Goal: Navigation & Orientation: Understand site structure

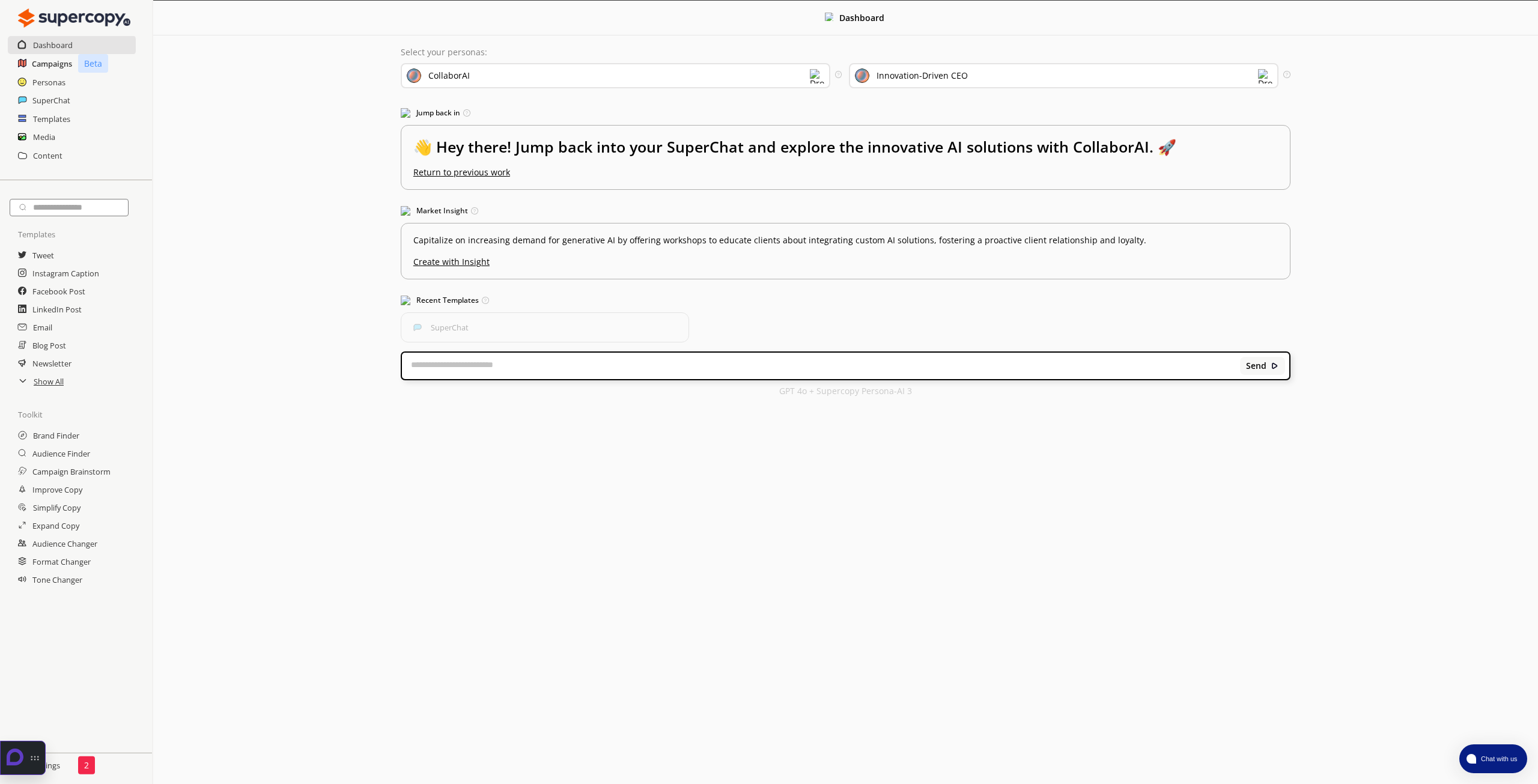
click at [49, 65] on h2 "Campaigns" at bounding box center [52, 63] width 40 height 18
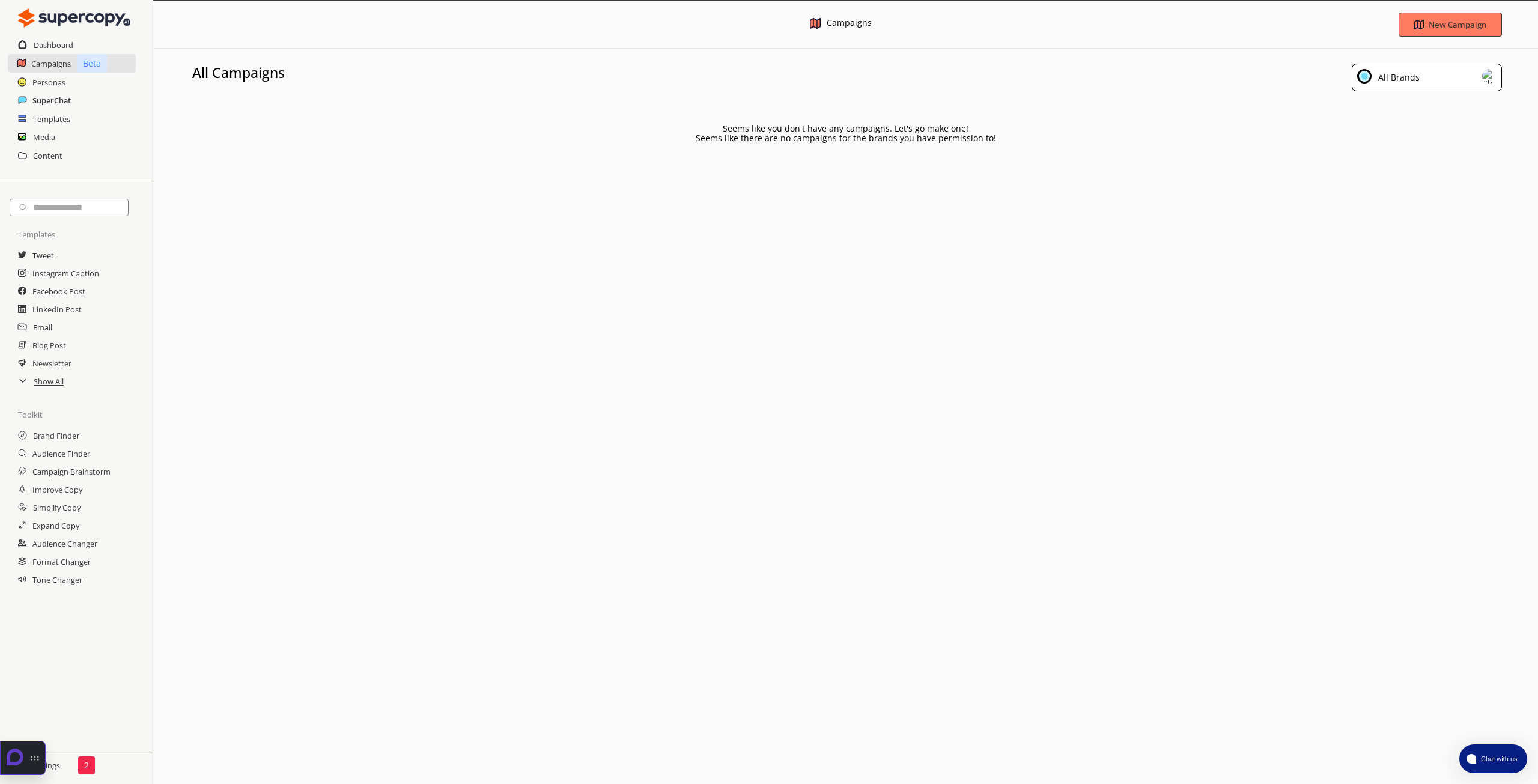
click at [57, 91] on h2 "SuperChat" at bounding box center [52, 100] width 38 height 18
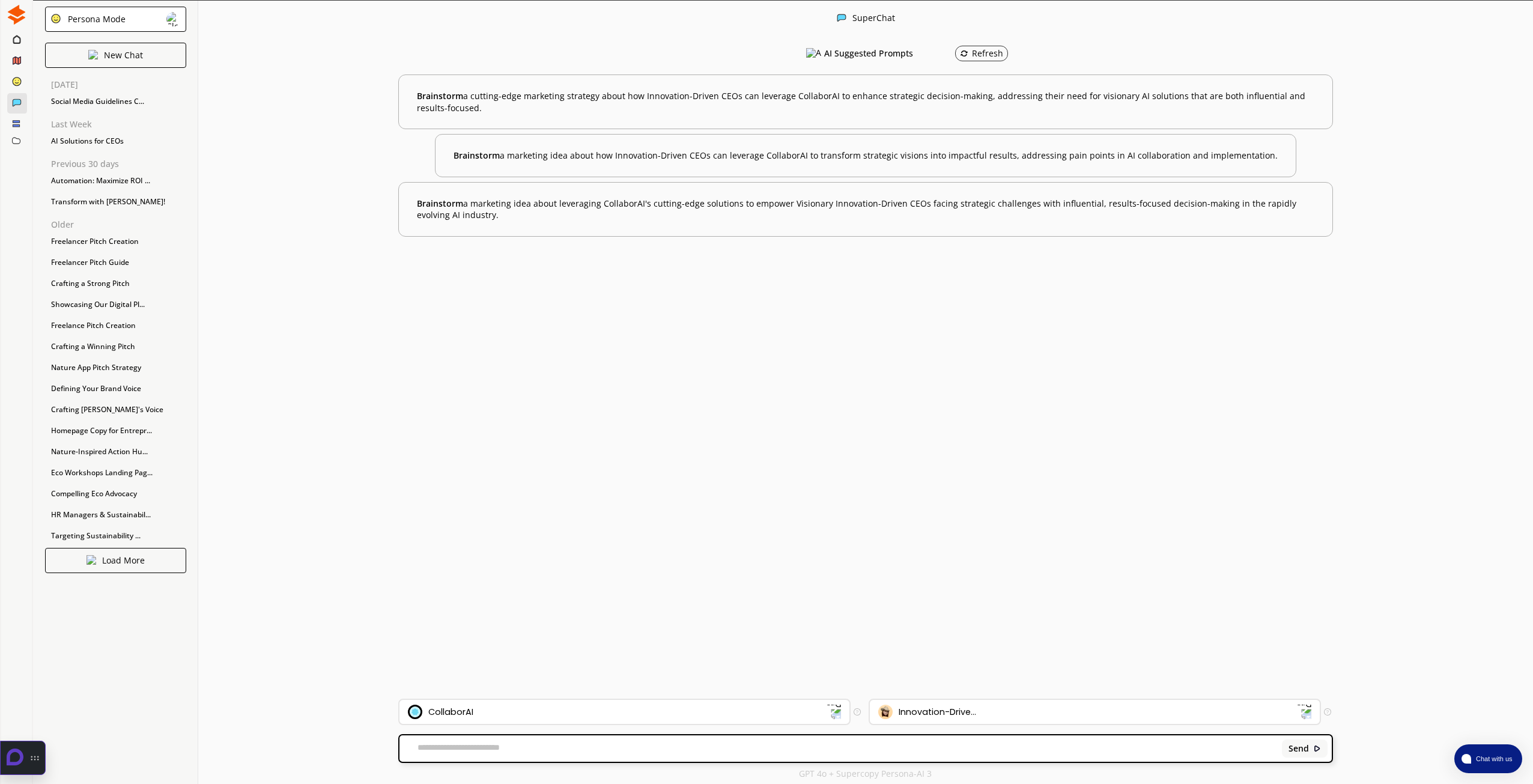
click at [18, 127] on icon at bounding box center [16, 123] width 7 height 7
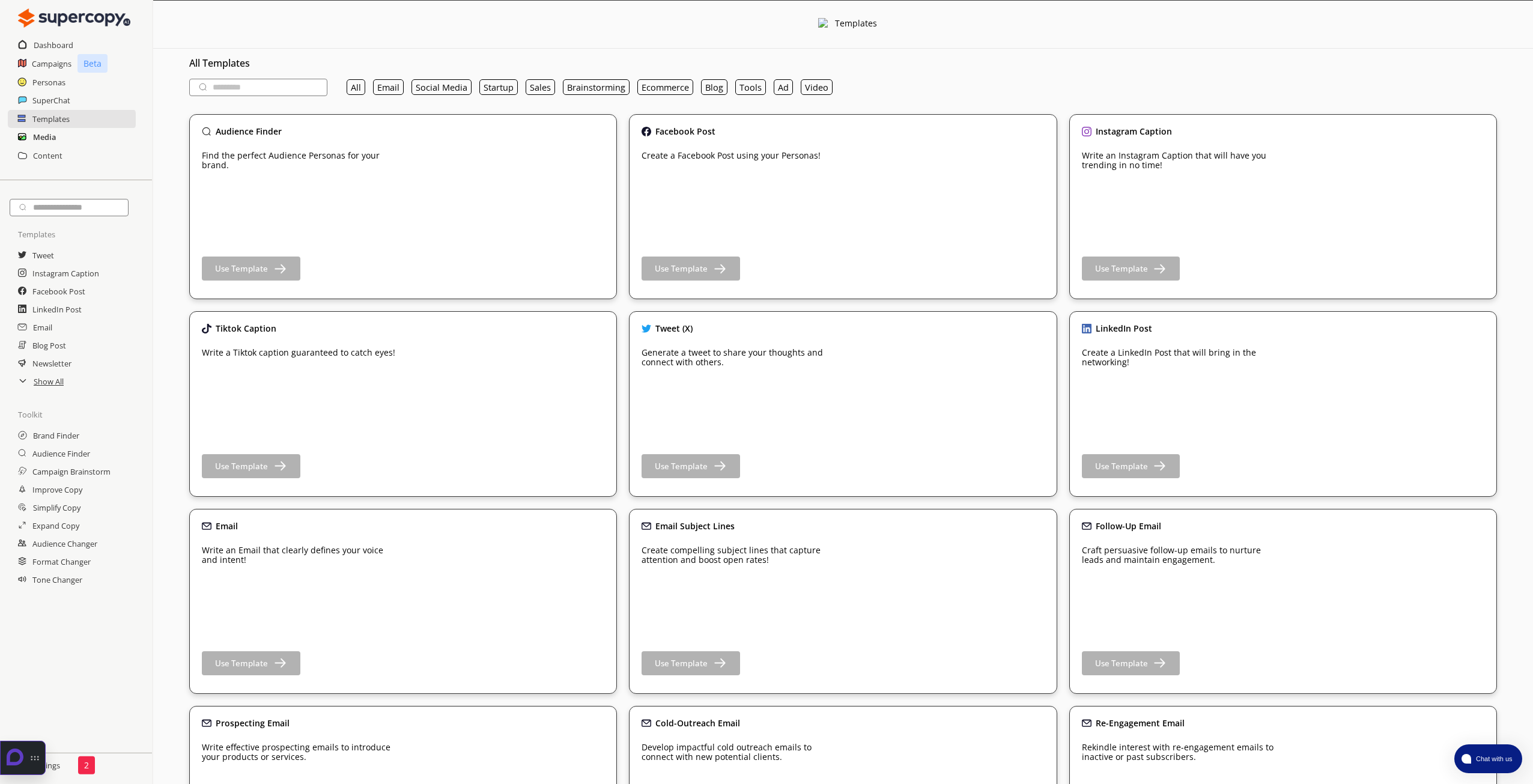
click at [54, 135] on h2 "Media" at bounding box center [44, 137] width 23 height 18
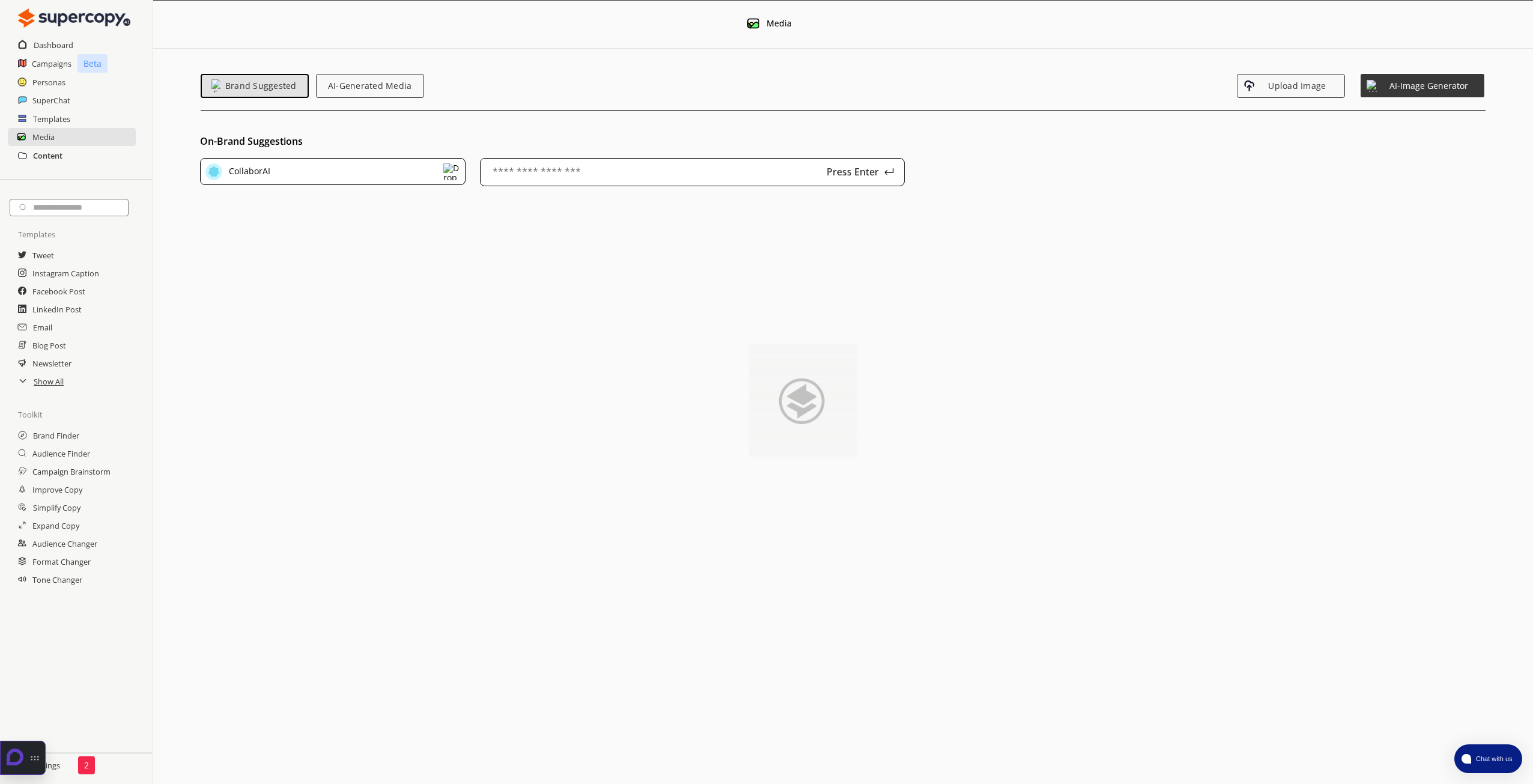
click at [49, 160] on h2 "Content" at bounding box center [47, 155] width 29 height 18
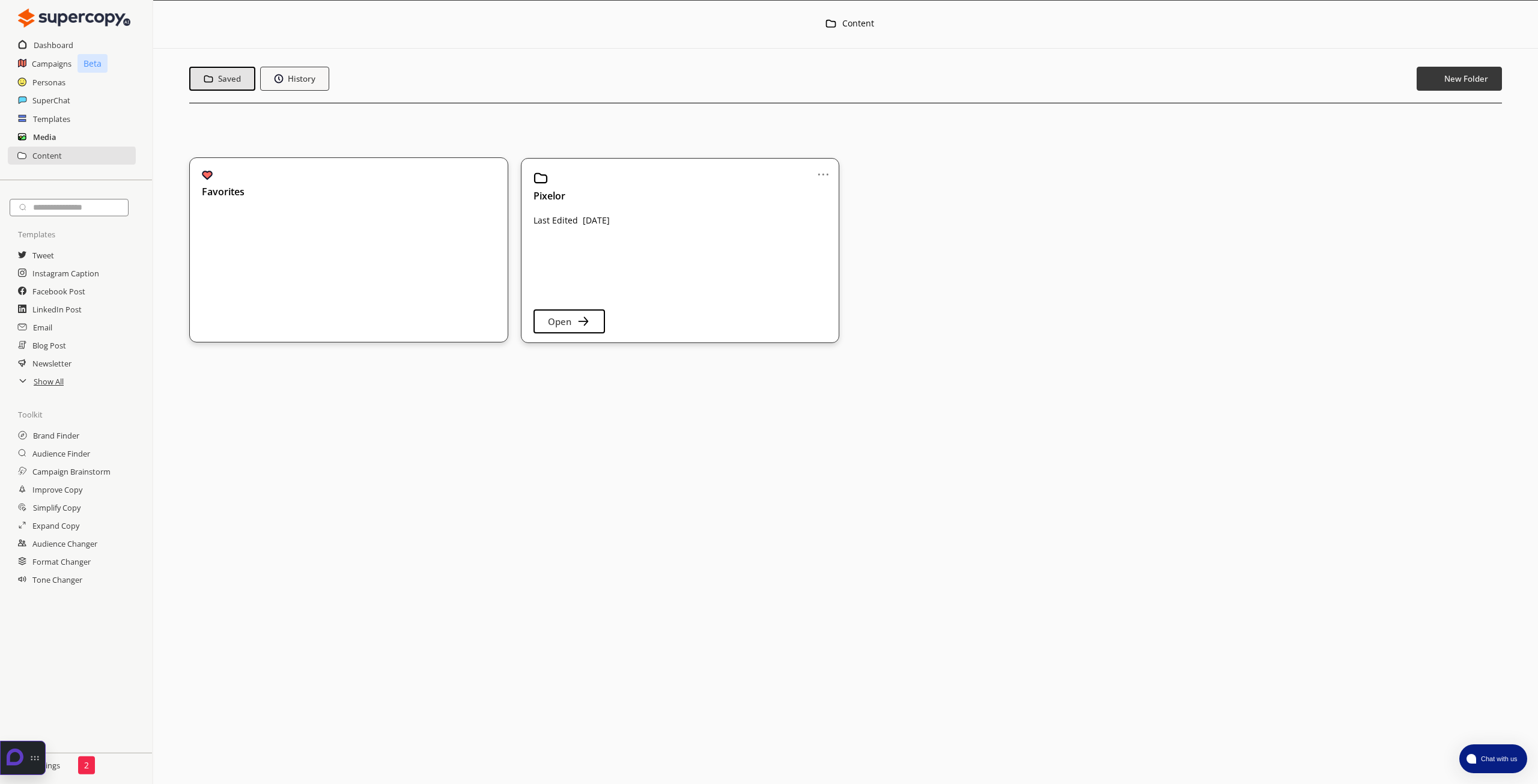
click at [52, 131] on h2 "Media" at bounding box center [44, 137] width 23 height 18
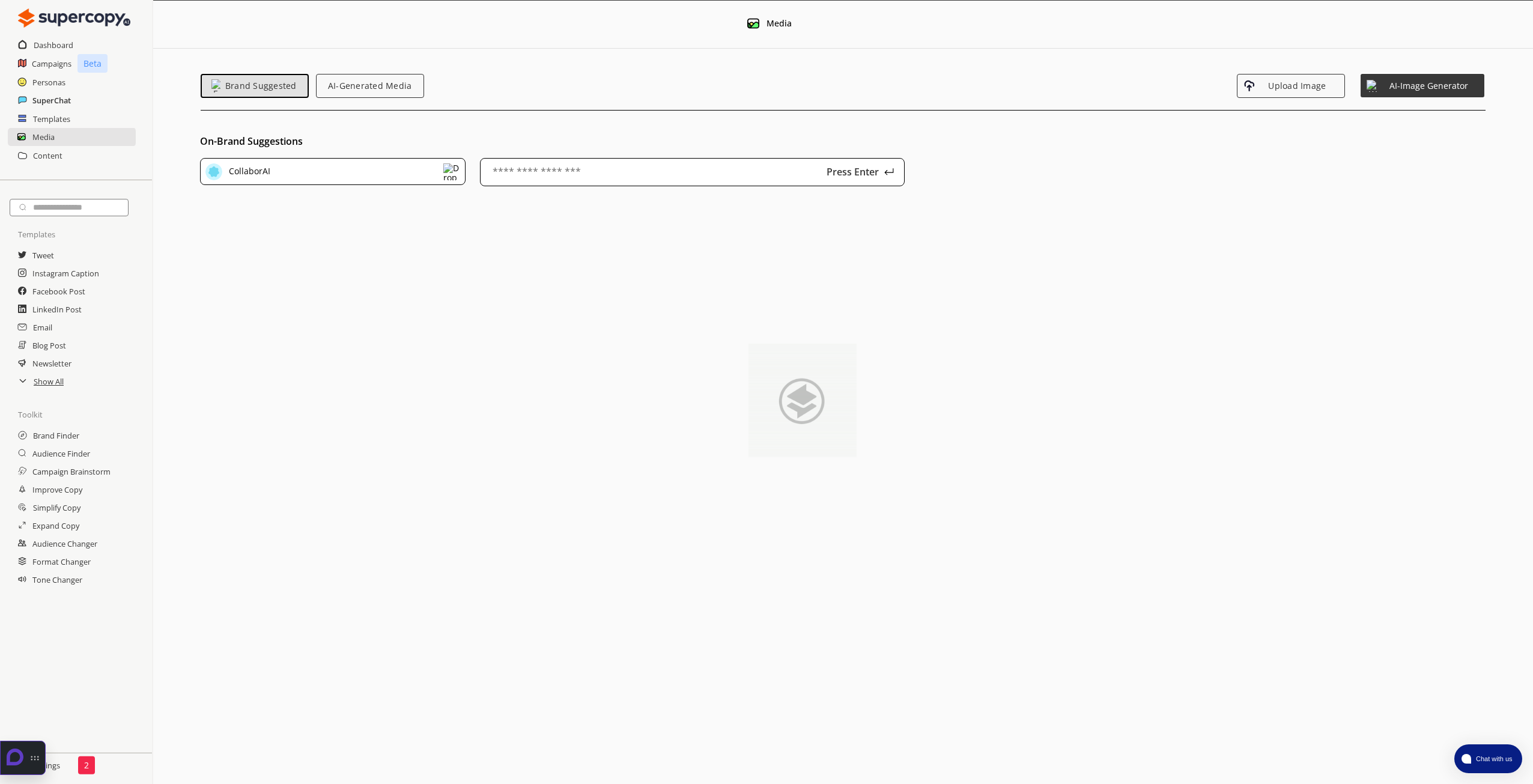
click at [67, 95] on h2 "SuperChat" at bounding box center [52, 100] width 38 height 18
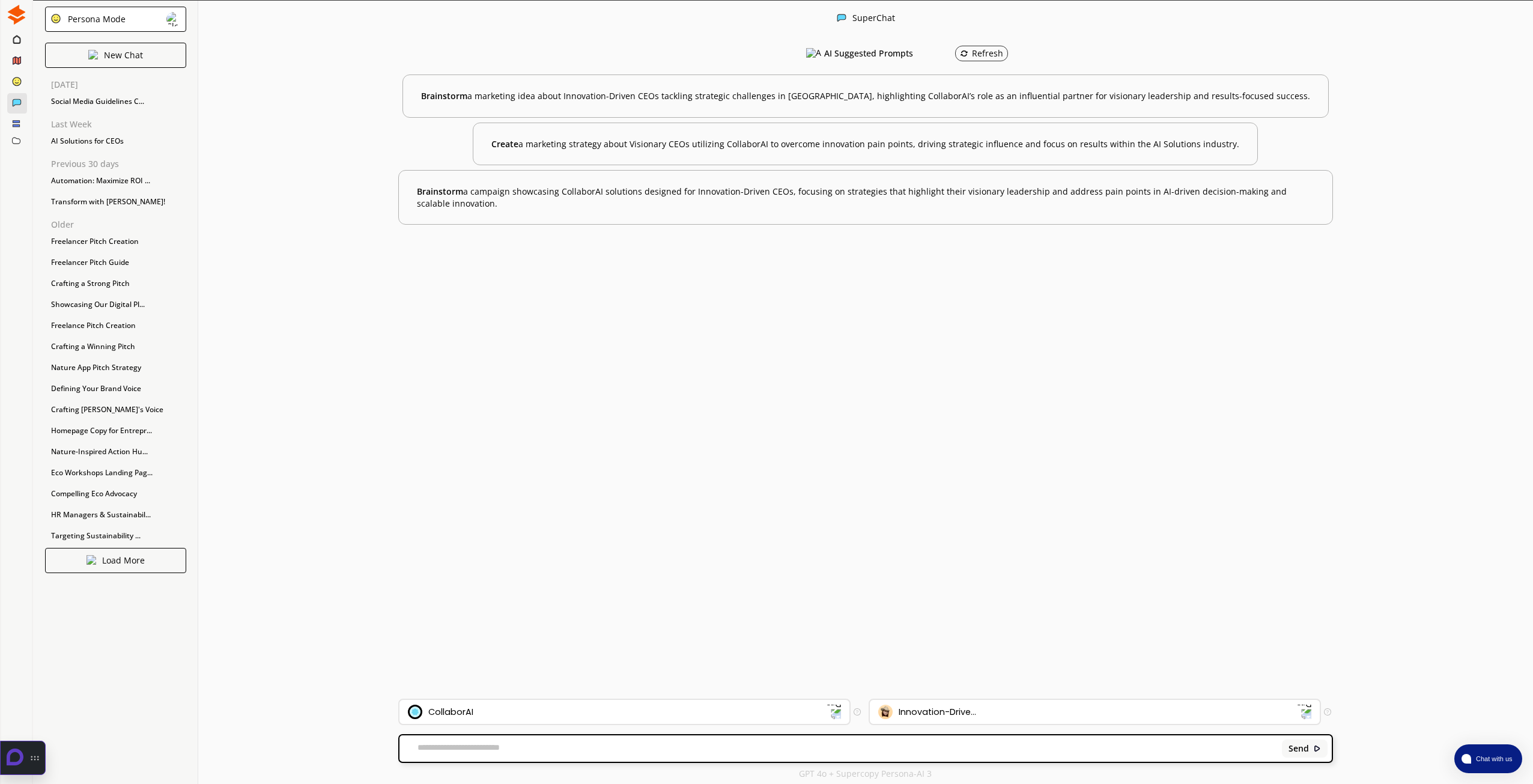
click at [14, 84] on ellipse at bounding box center [17, 81] width 8 height 8
